Goal: Task Accomplishment & Management: Complete application form

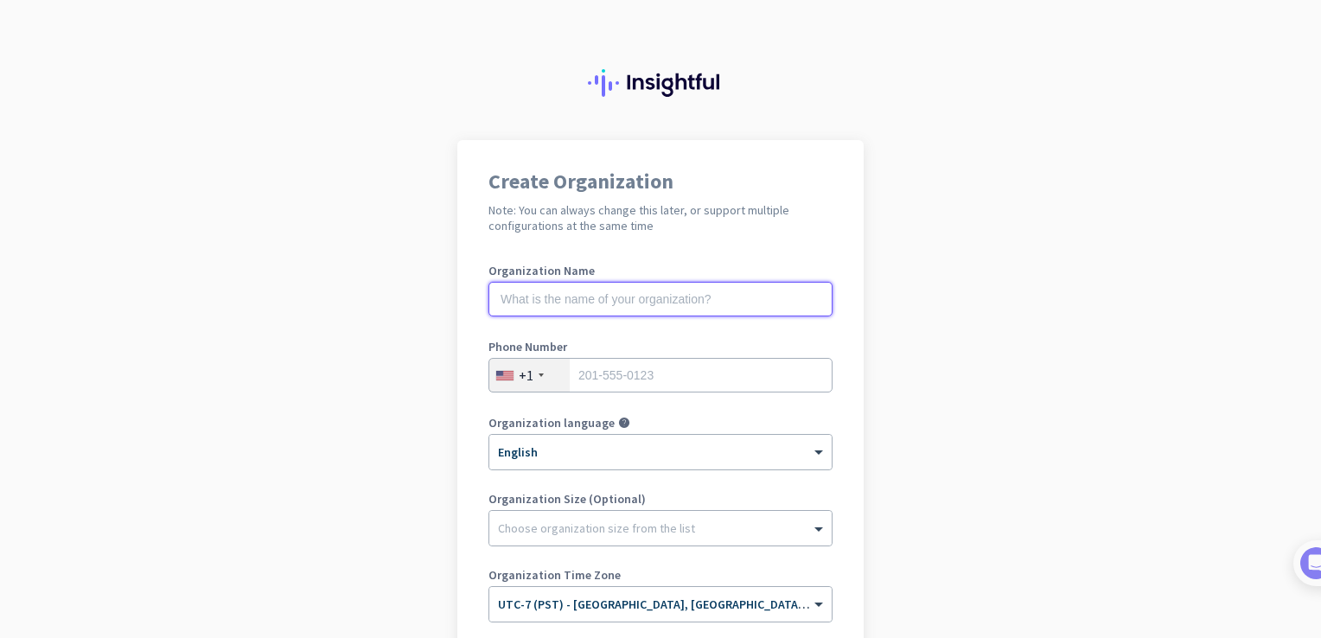
click at [756, 292] on input "text" at bounding box center [660, 299] width 344 height 35
type input "Mercor"
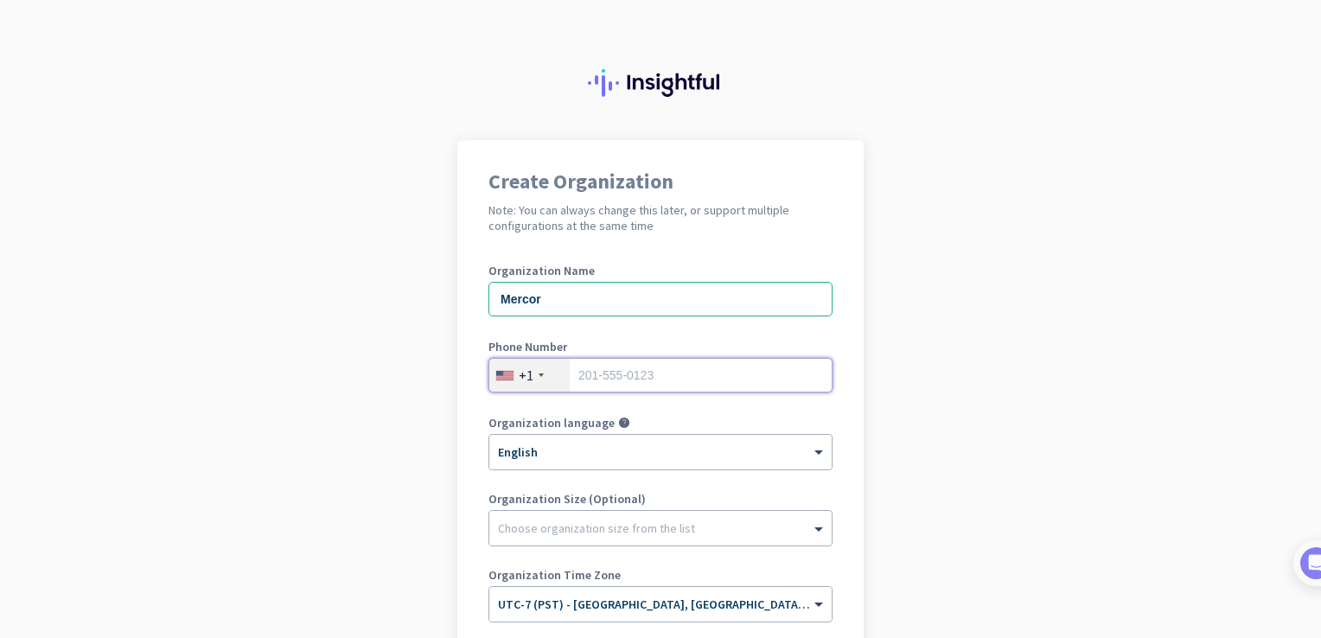
click at [678, 373] on input "tel" at bounding box center [660, 375] width 344 height 35
click at [542, 373] on div "+1" at bounding box center [529, 375] width 80 height 33
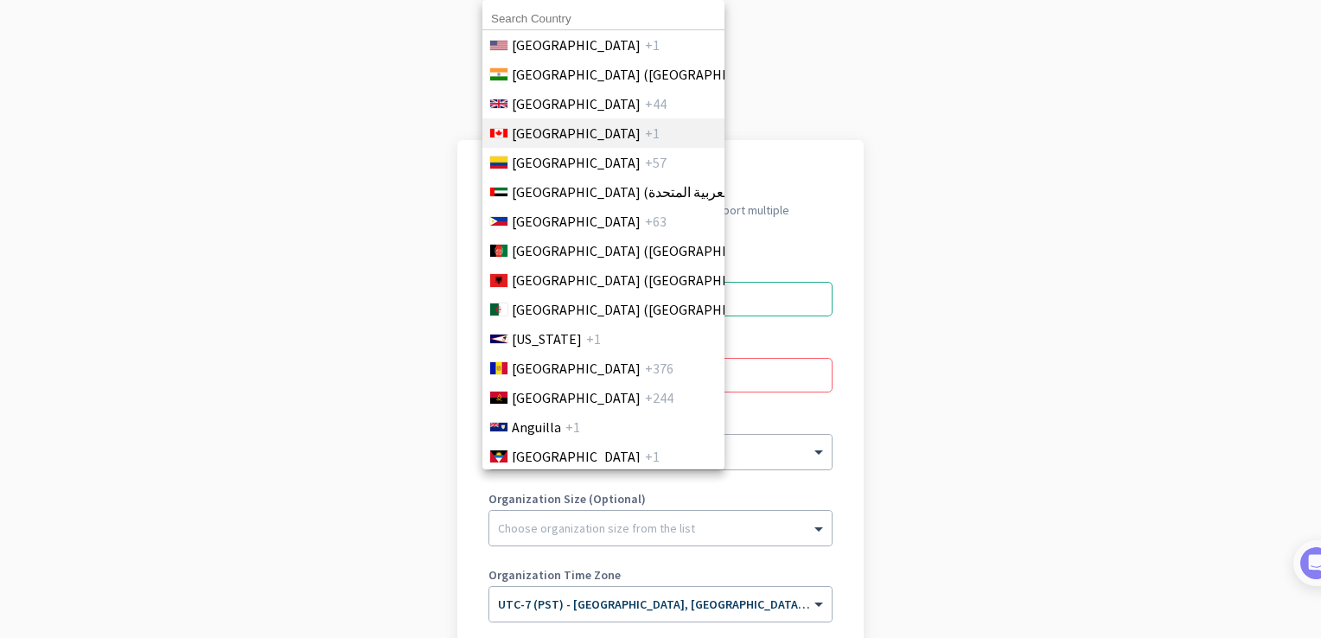
click at [622, 140] on li "Canada +1" at bounding box center [603, 132] width 243 height 29
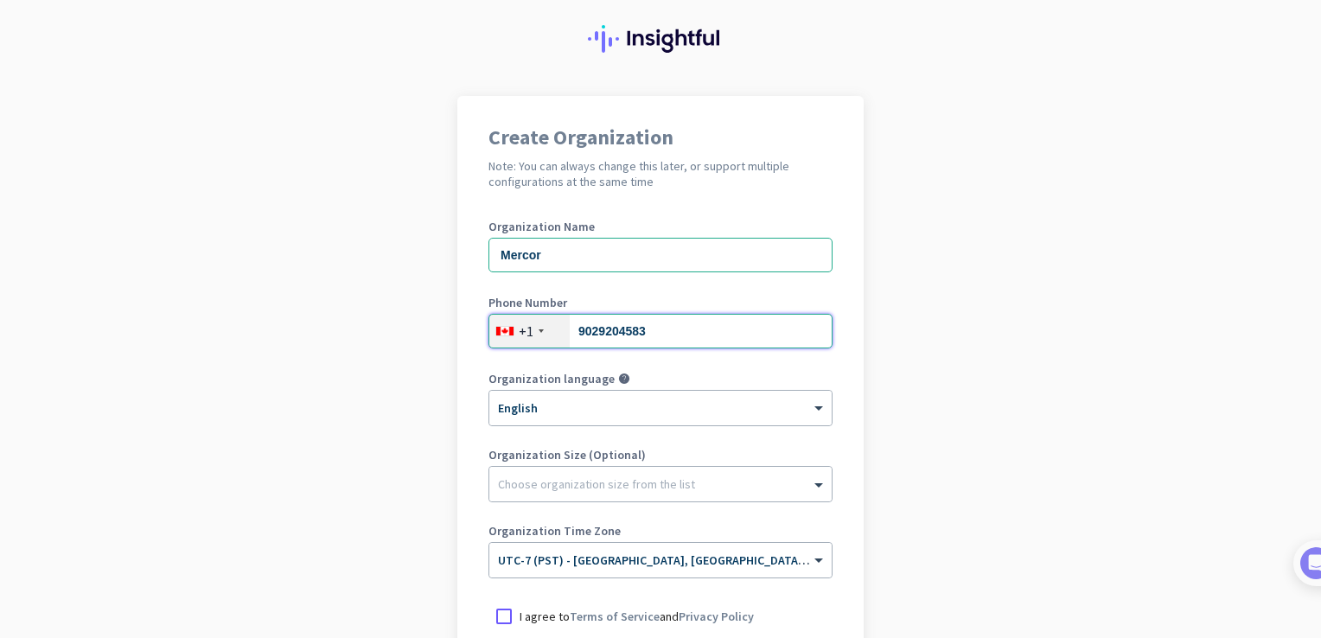
scroll to position [86, 0]
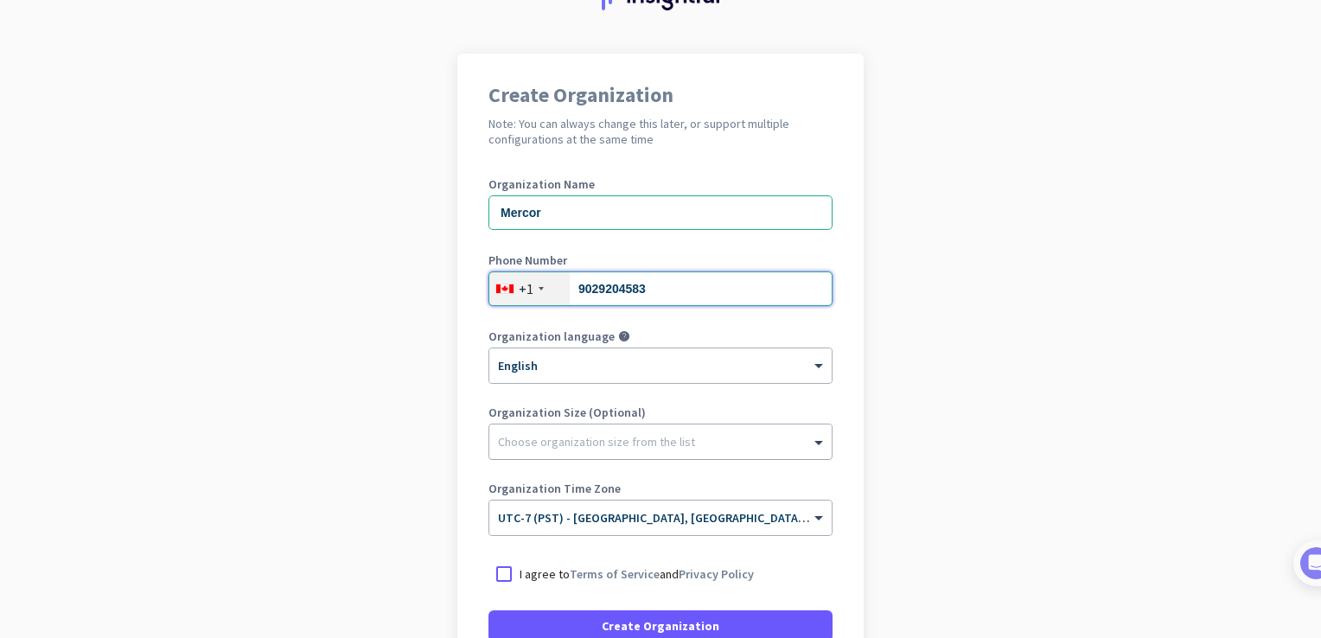
type input "9029204583"
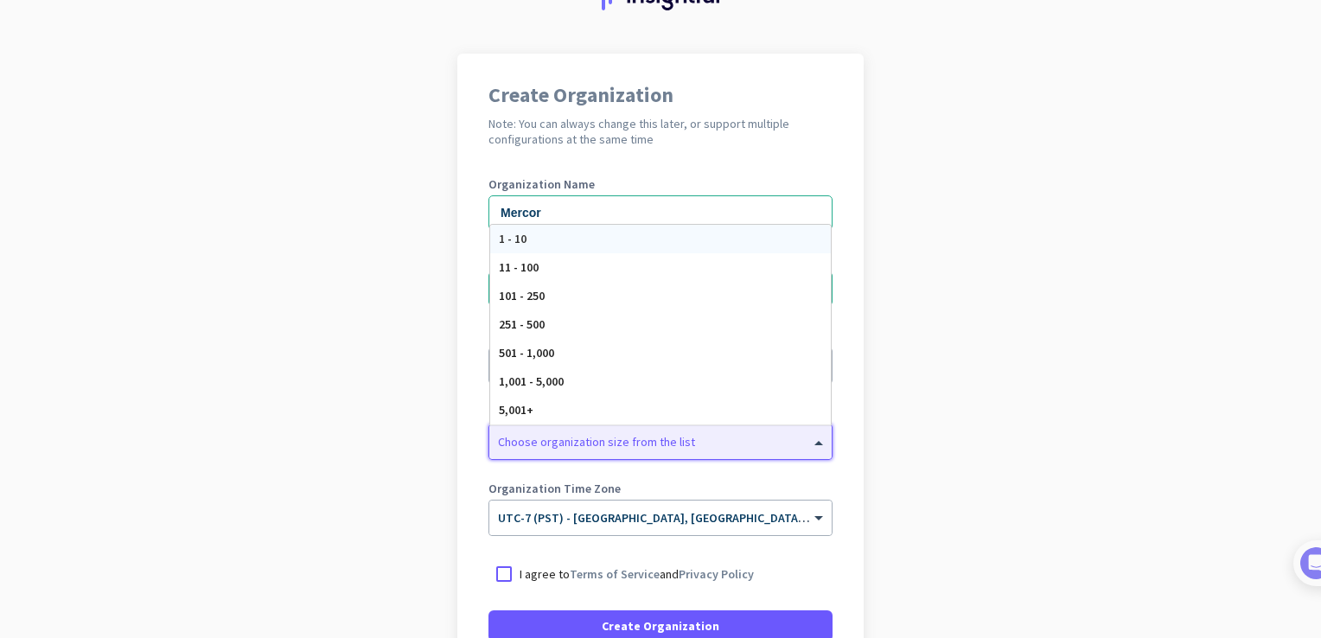
click at [624, 431] on div at bounding box center [660, 437] width 342 height 17
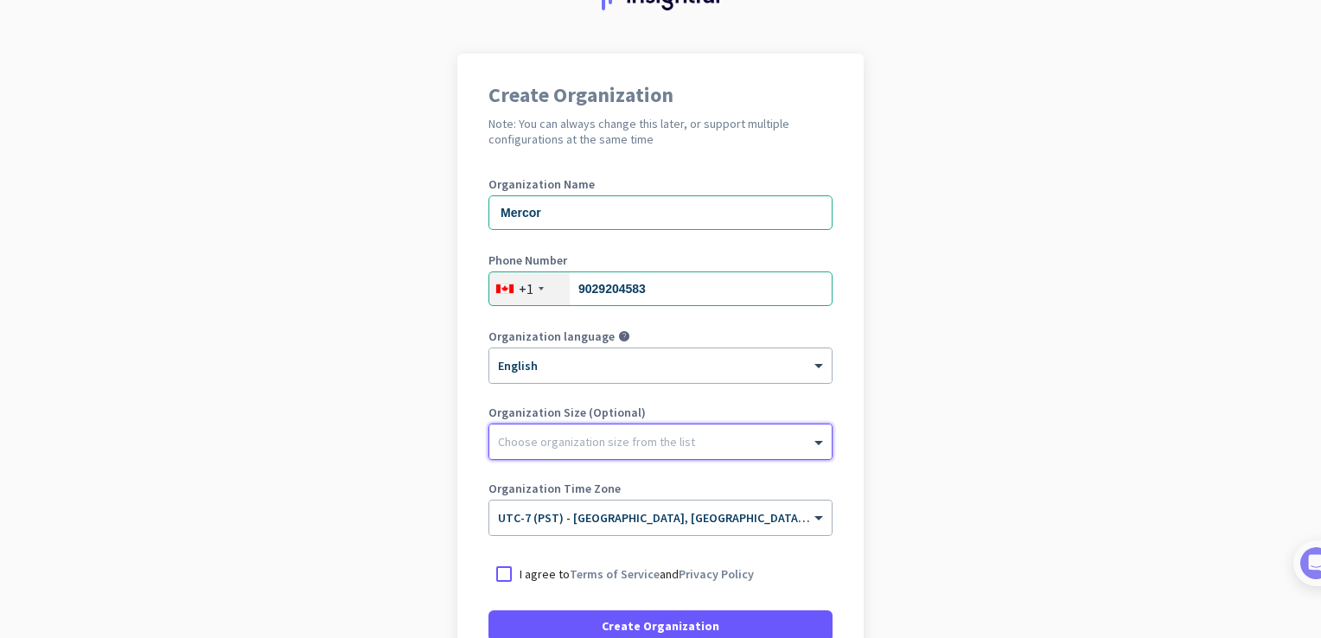
click at [622, 432] on div at bounding box center [660, 437] width 342 height 17
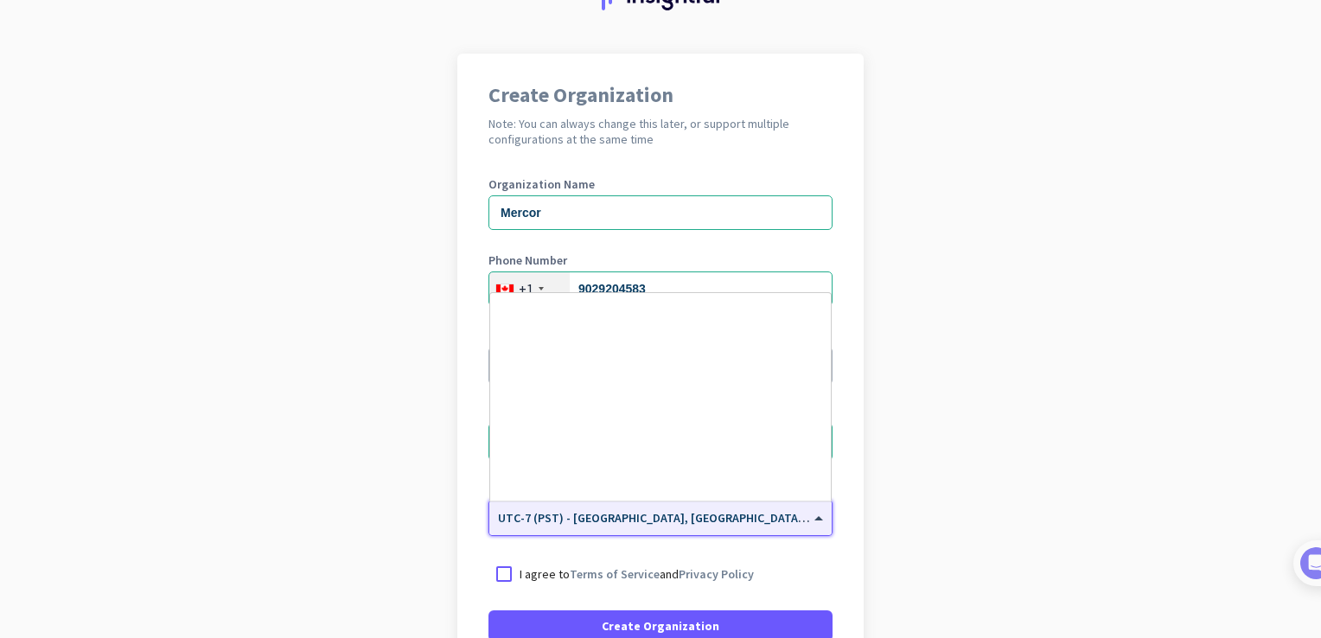
click at [626, 520] on span "UTC-7 (PST) - [GEOGRAPHIC_DATA], [GEOGRAPHIC_DATA], [GEOGRAPHIC_DATA][PERSON_NA…" at bounding box center [811, 518] width 627 height 16
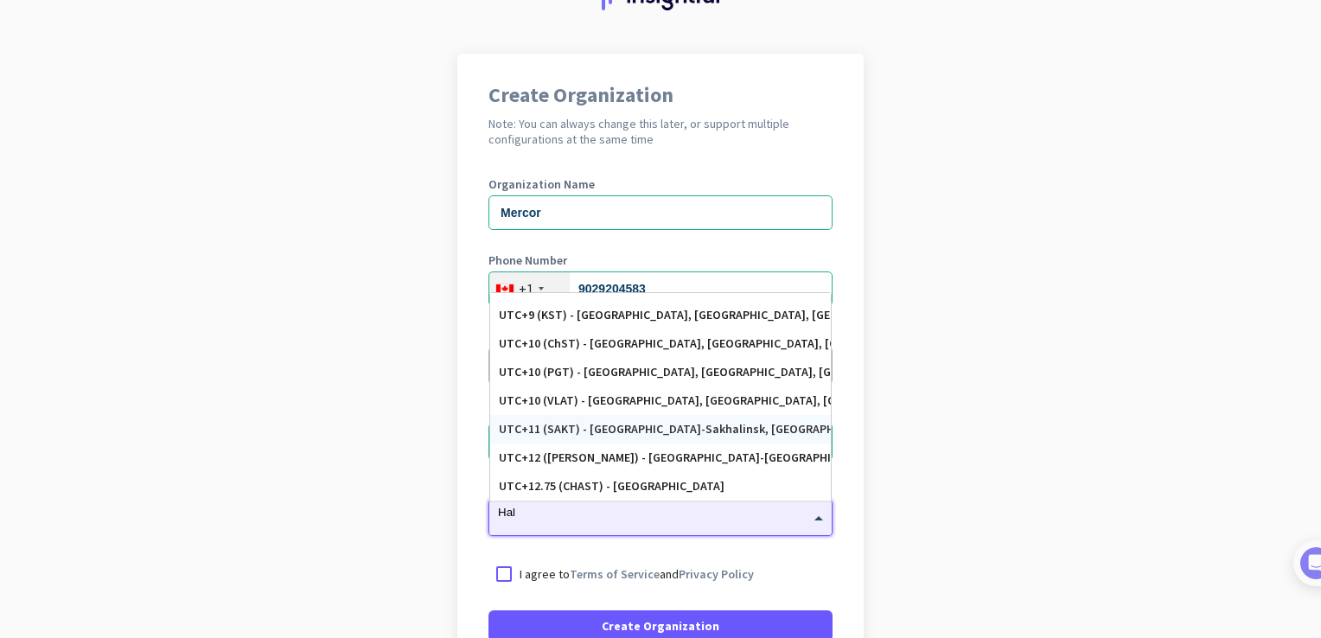
scroll to position [0, 0]
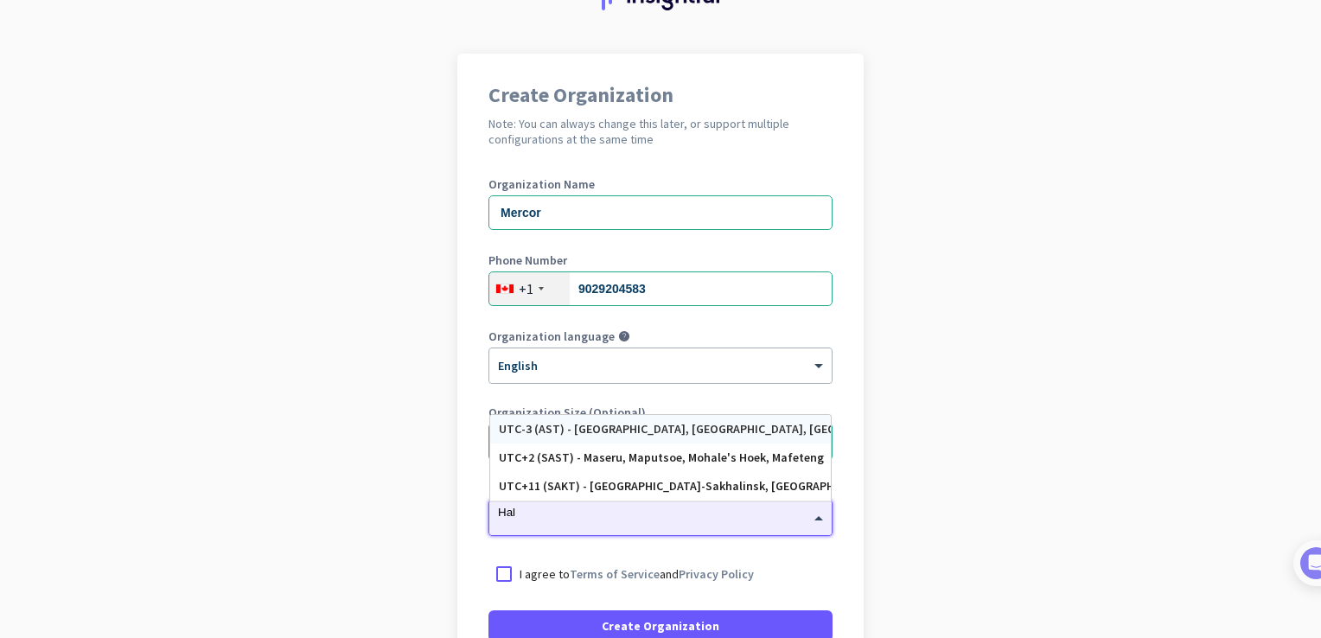
type input "Hali"
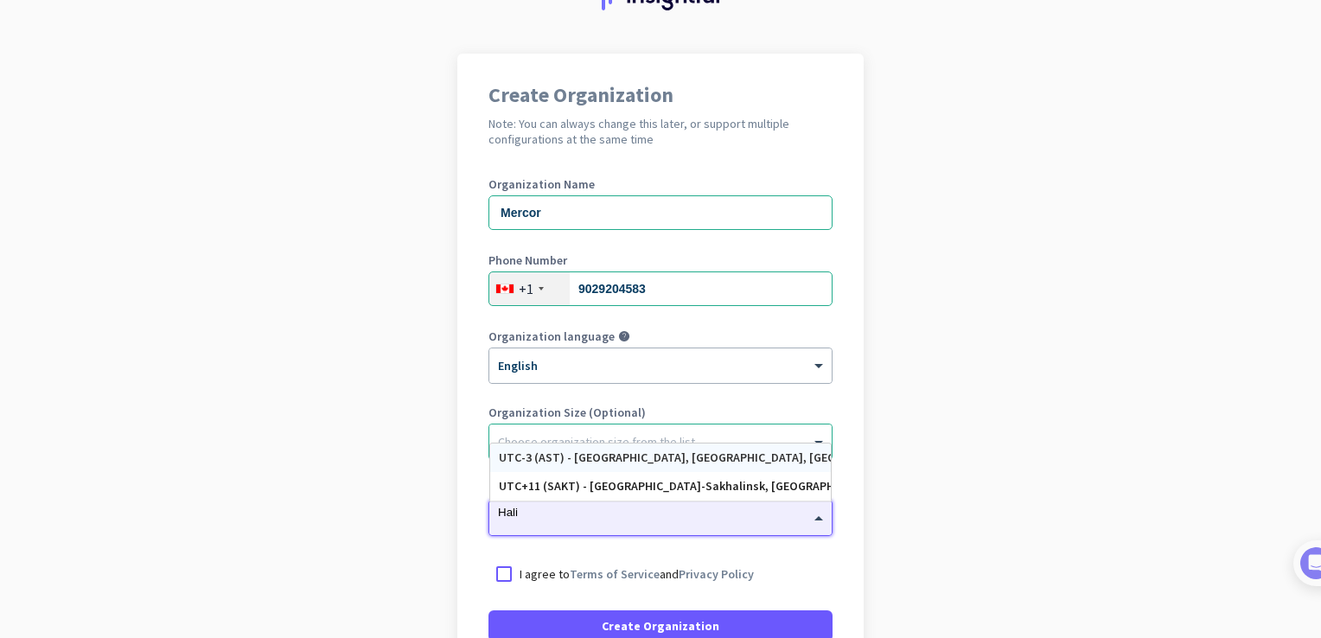
click at [648, 454] on div "UTC-3 (AST) - [GEOGRAPHIC_DATA], [GEOGRAPHIC_DATA], [GEOGRAPHIC_DATA], [GEOGRAP…" at bounding box center [660, 457] width 323 height 15
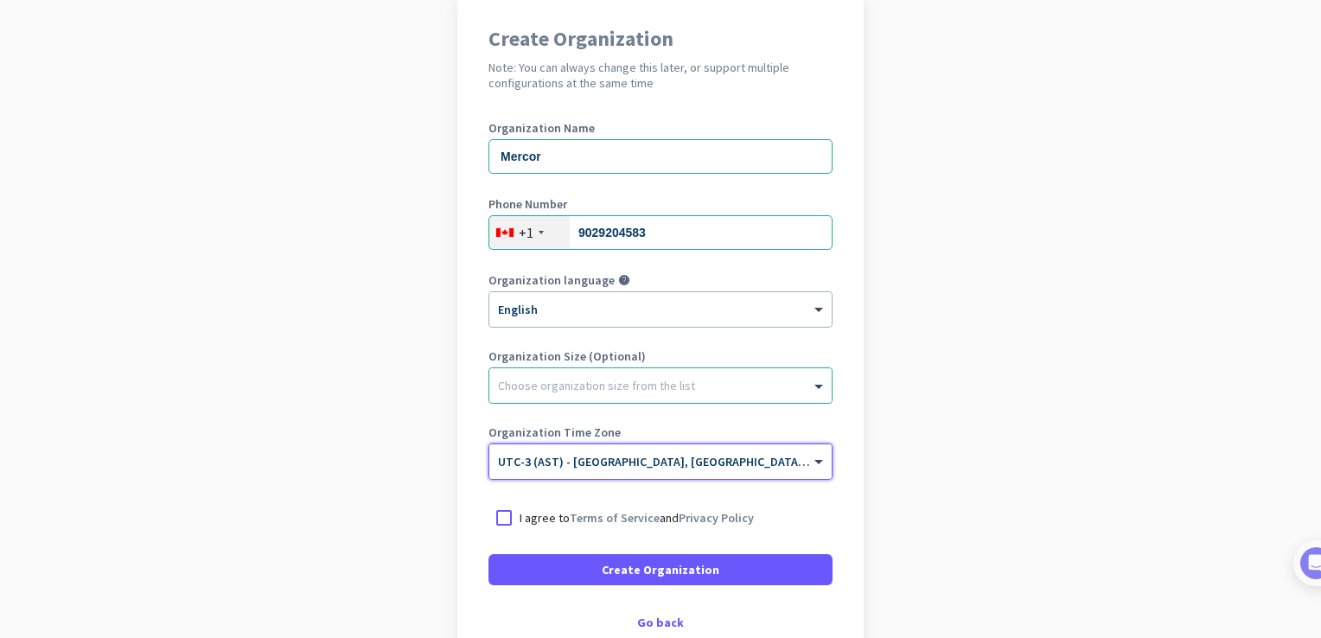
scroll to position [173, 0]
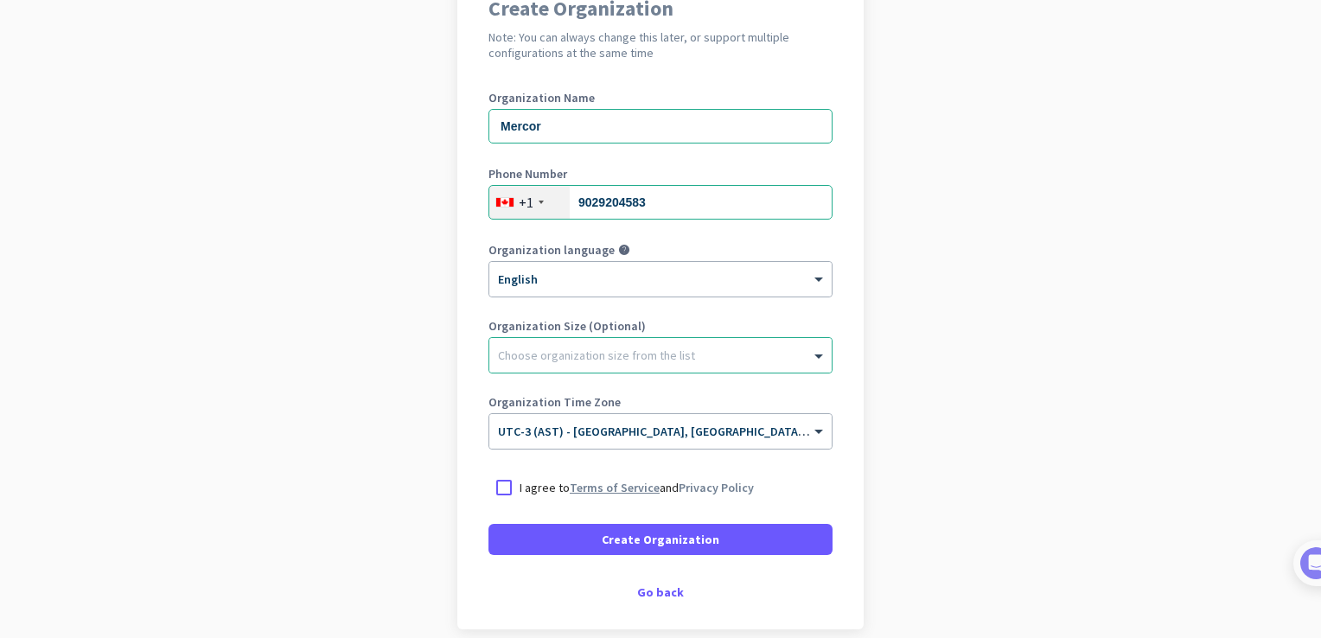
click at [605, 488] on link "Terms of Service" at bounding box center [615, 488] width 90 height 16
click at [505, 482] on div at bounding box center [503, 487] width 31 height 31
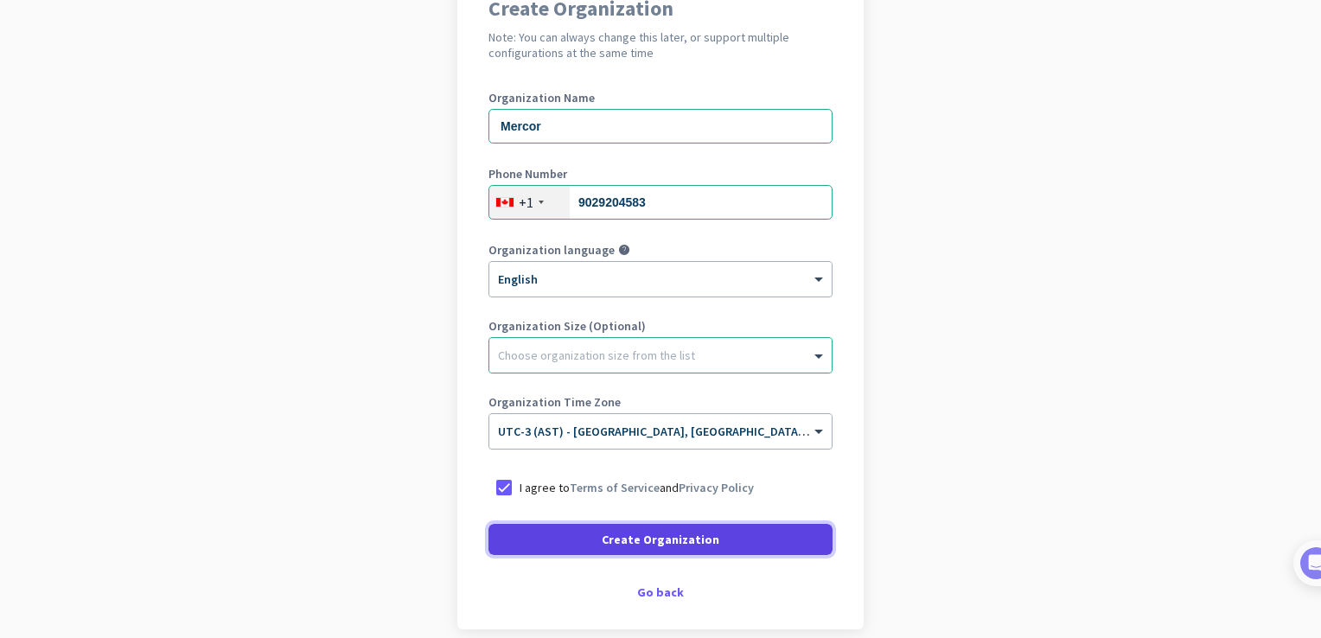
click at [556, 524] on span at bounding box center [660, 539] width 344 height 41
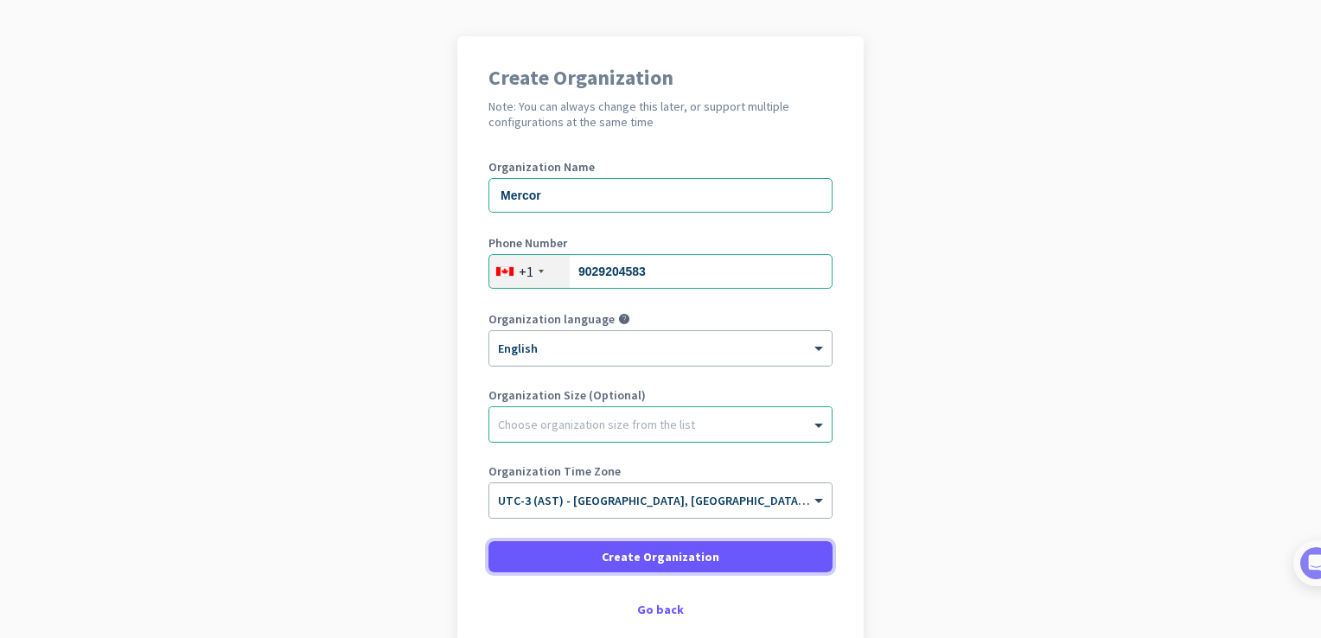
scroll to position [86, 0]
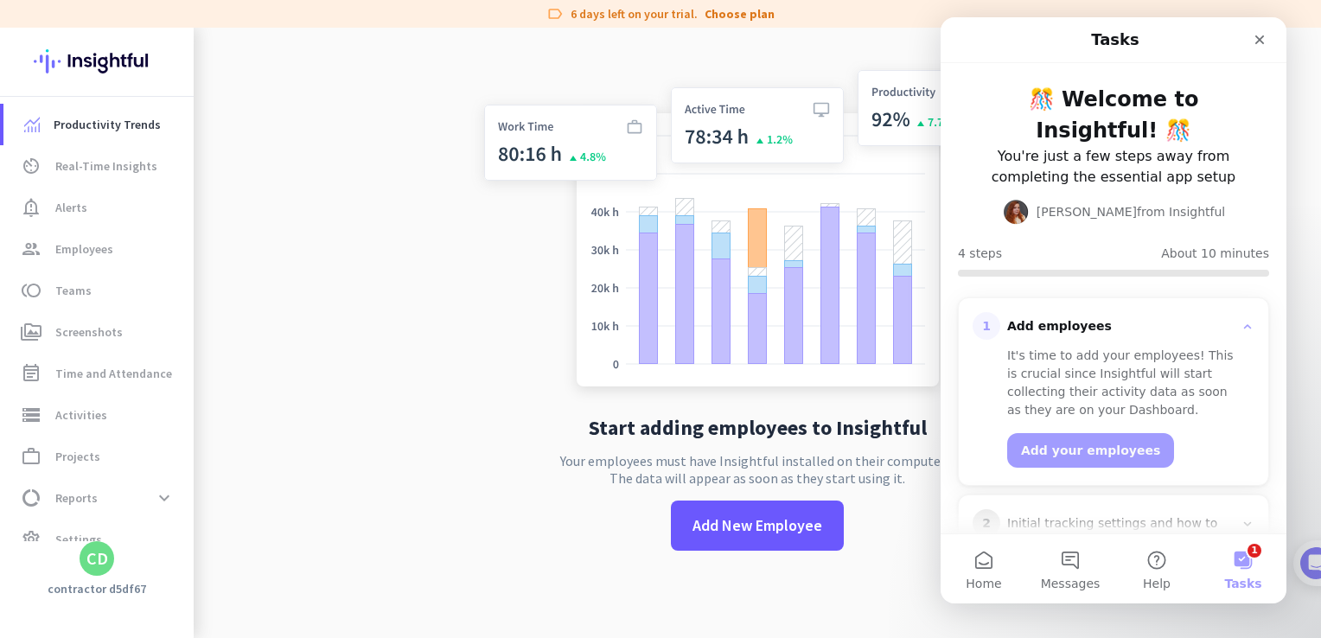
click at [418, 457] on app-no-employees "Start adding employees to Insightful Your employees must have Insightful instal…" at bounding box center [757, 319] width 1127 height 638
click at [1255, 41] on icon "Close" at bounding box center [1260, 40] width 14 height 14
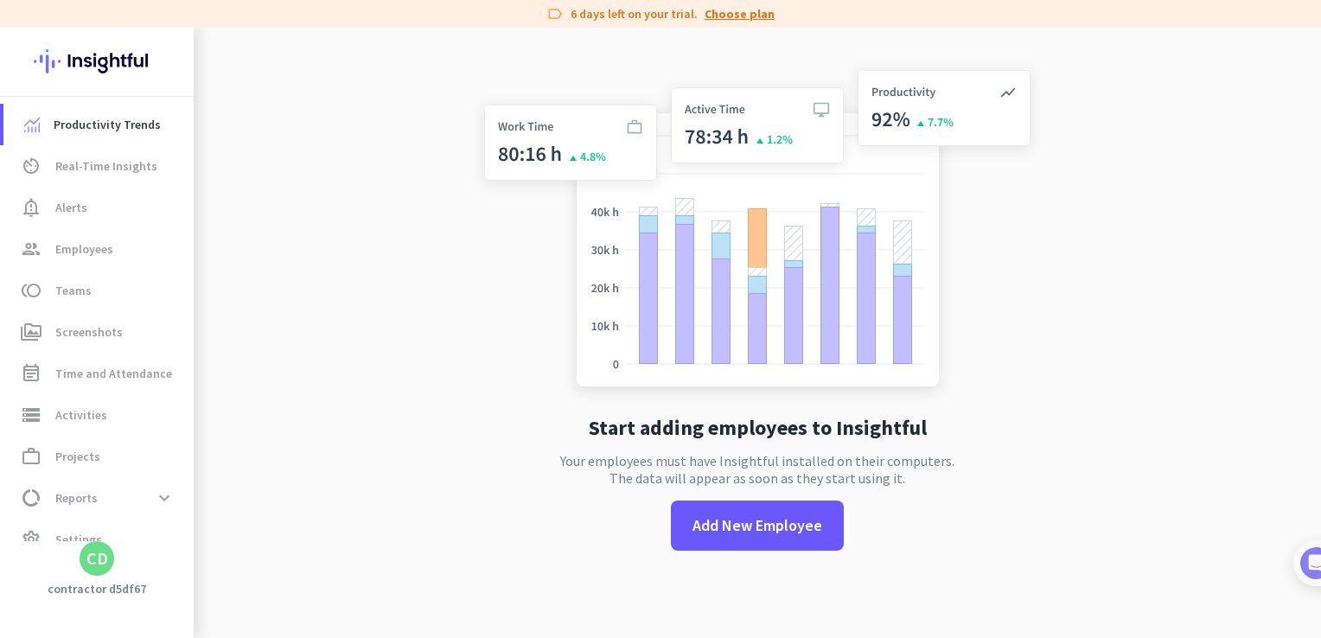
click at [750, 17] on link "Choose plan" at bounding box center [740, 13] width 70 height 17
